Goal: Find specific page/section: Find specific page/section

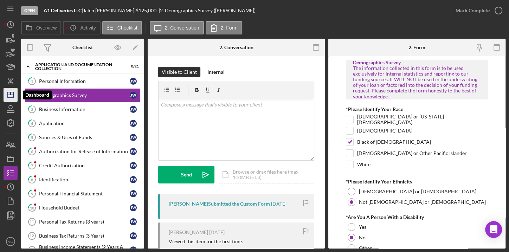
click at [8, 94] on icon "Icon/Dashboard" at bounding box center [11, 95] width 18 height 18
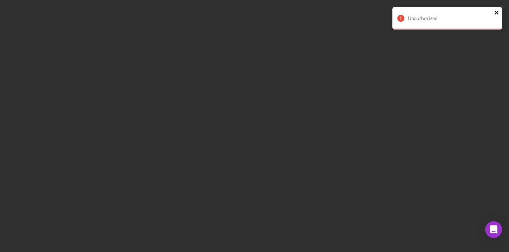
click at [497, 14] on icon "close" at bounding box center [496, 13] width 5 height 6
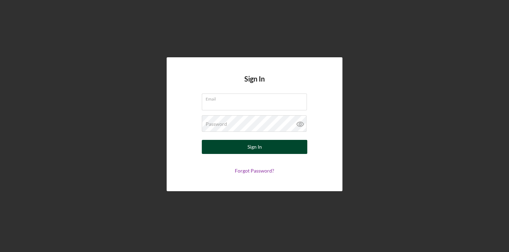
type input "[EMAIL_ADDRESS][DOMAIN_NAME]"
click at [255, 146] on div "Sign In" at bounding box center [255, 147] width 14 height 14
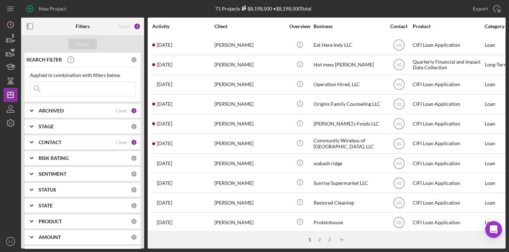
click at [95, 90] on input at bounding box center [82, 89] width 105 height 14
type input "[PERSON_NAME]"
click at [84, 38] on div "Apply" at bounding box center [82, 44] width 123 height 18
click at [85, 42] on div "Apply" at bounding box center [82, 44] width 13 height 11
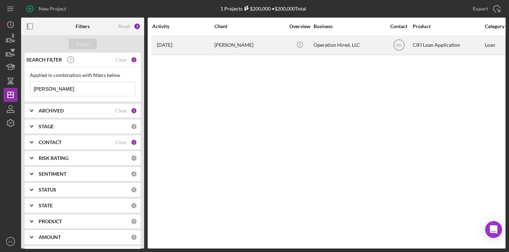
click at [231, 45] on div "[PERSON_NAME]" at bounding box center [249, 45] width 70 height 19
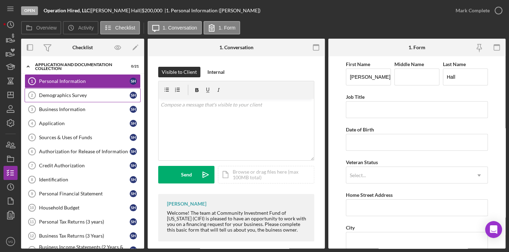
click at [72, 91] on link "Demographics Survey 2 Demographics Survey S H" at bounding box center [83, 95] width 116 height 14
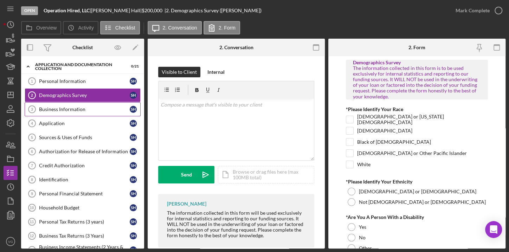
click at [72, 109] on div "Business Information" at bounding box center [84, 110] width 91 height 6
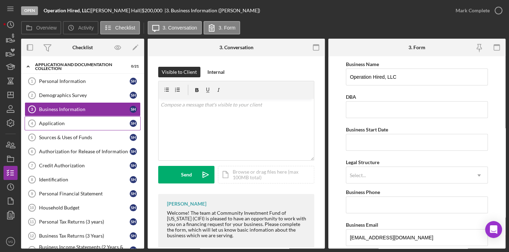
click at [69, 123] on div "Application" at bounding box center [84, 124] width 91 height 6
